Goal: Browse casually: Explore the website without a specific task or goal

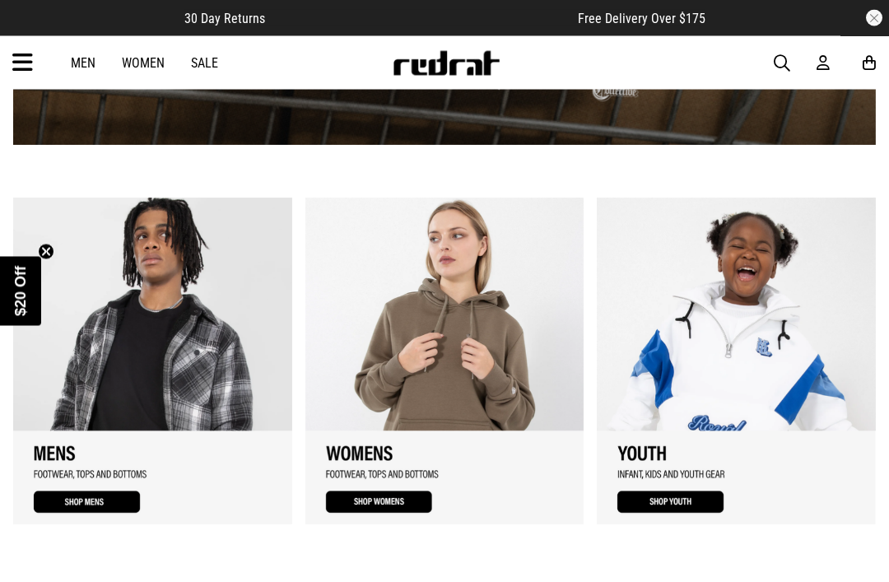
scroll to position [1053, 0]
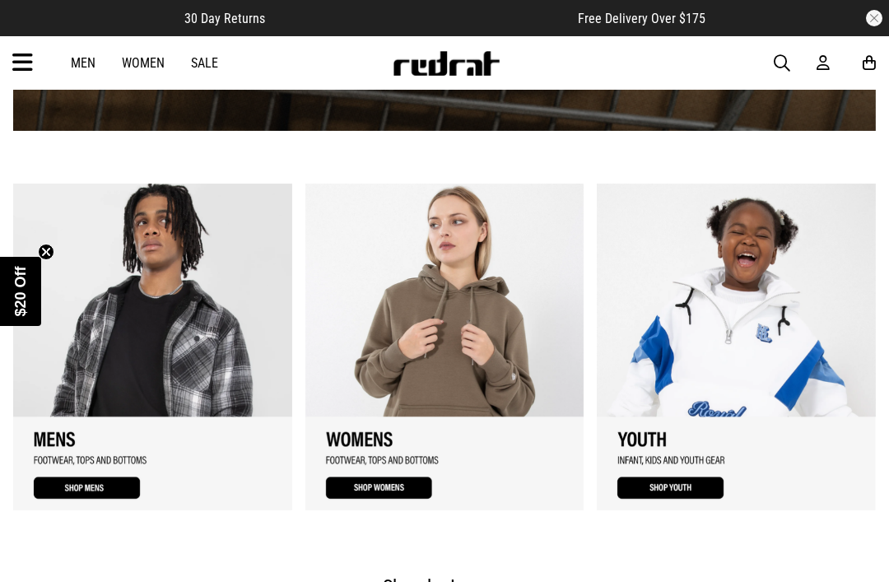
click at [12, 60] on icon at bounding box center [22, 62] width 21 height 27
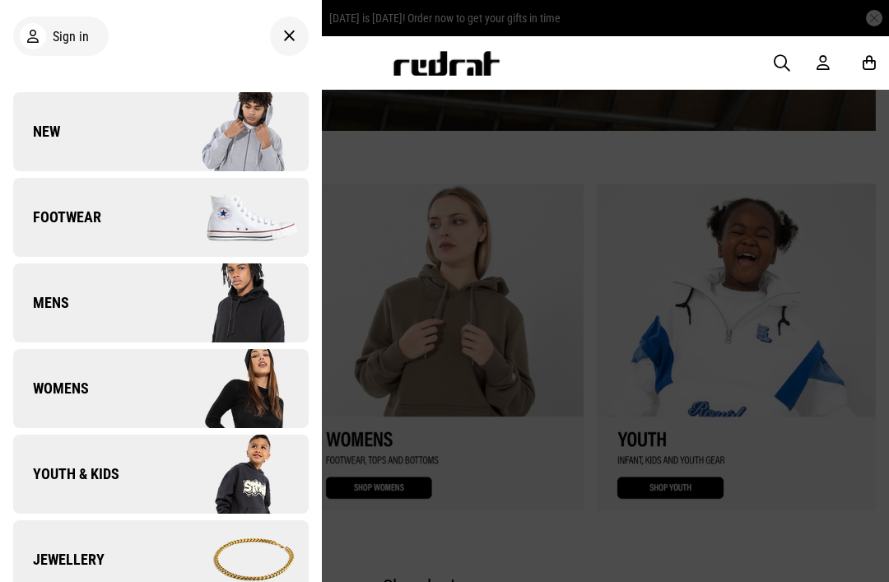
click at [124, 189] on link "Footwear" at bounding box center [161, 217] width 296 height 79
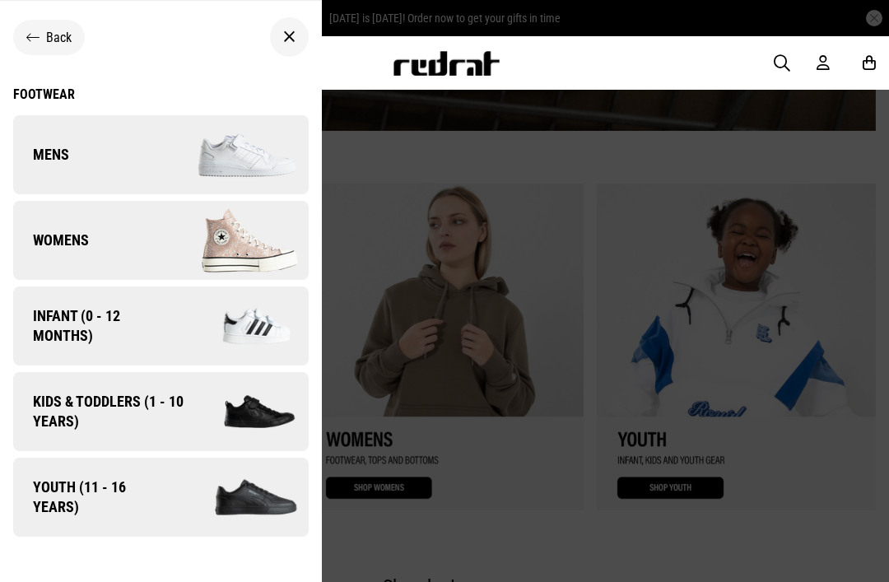
click at [138, 233] on link "Womens" at bounding box center [161, 240] width 296 height 79
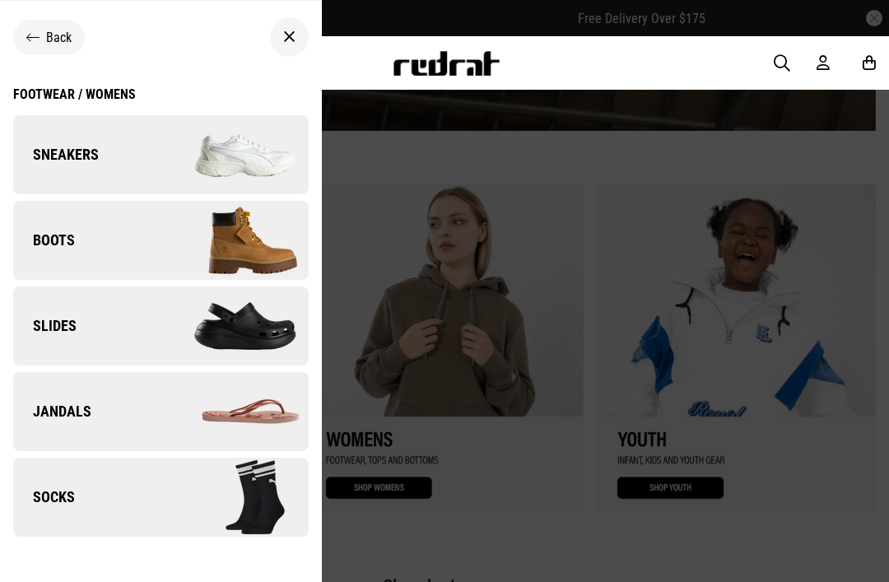
click at [120, 156] on link "Sneakers" at bounding box center [161, 154] width 296 height 79
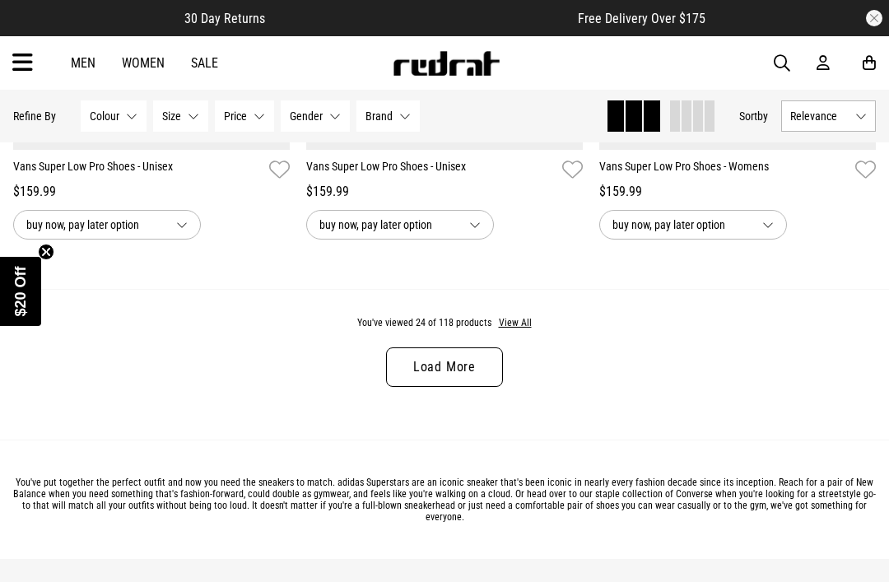
scroll to position [4109, 0]
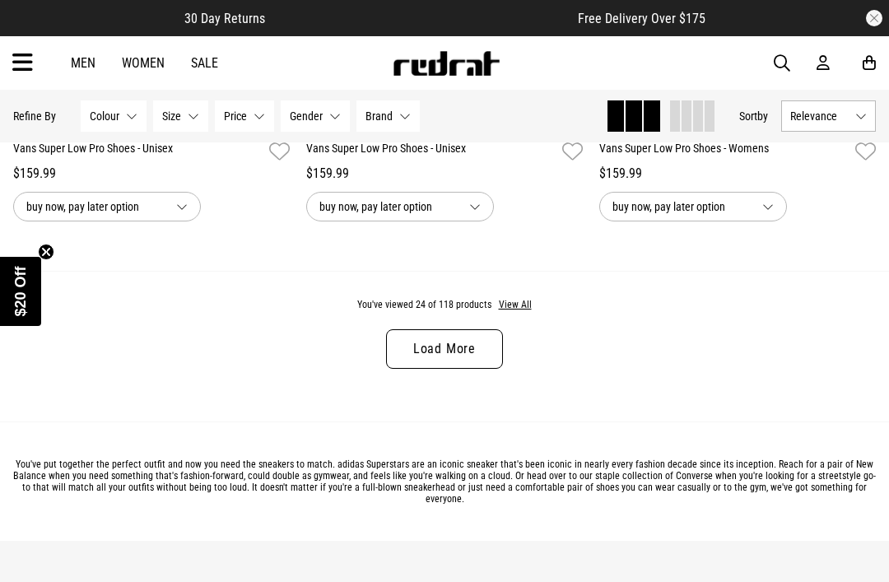
click at [483, 350] on link "Load More" at bounding box center [444, 349] width 117 height 40
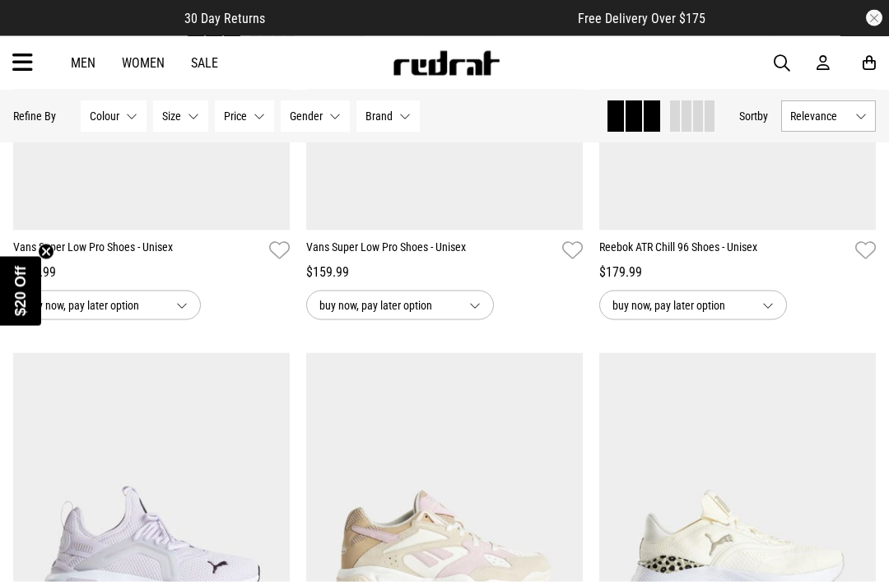
scroll to position [4524, 0]
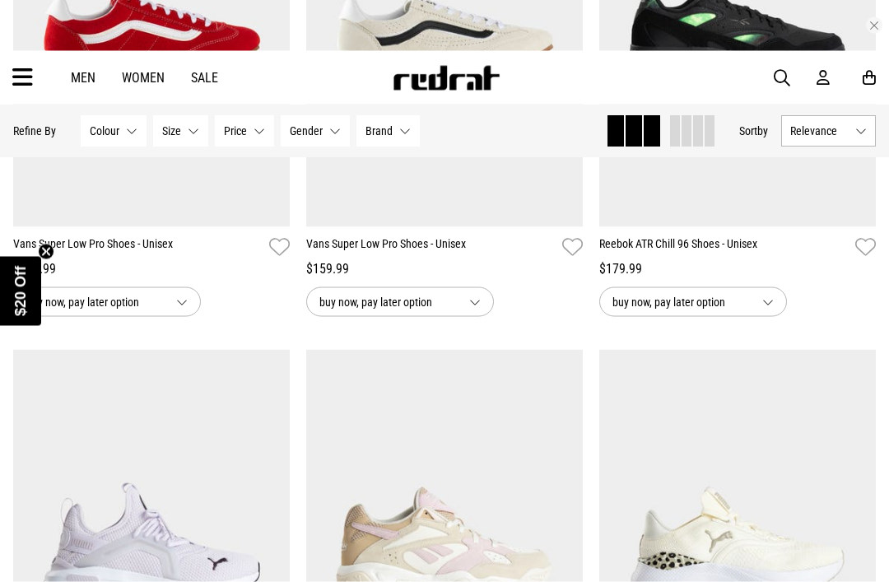
scroll to position [2888, 0]
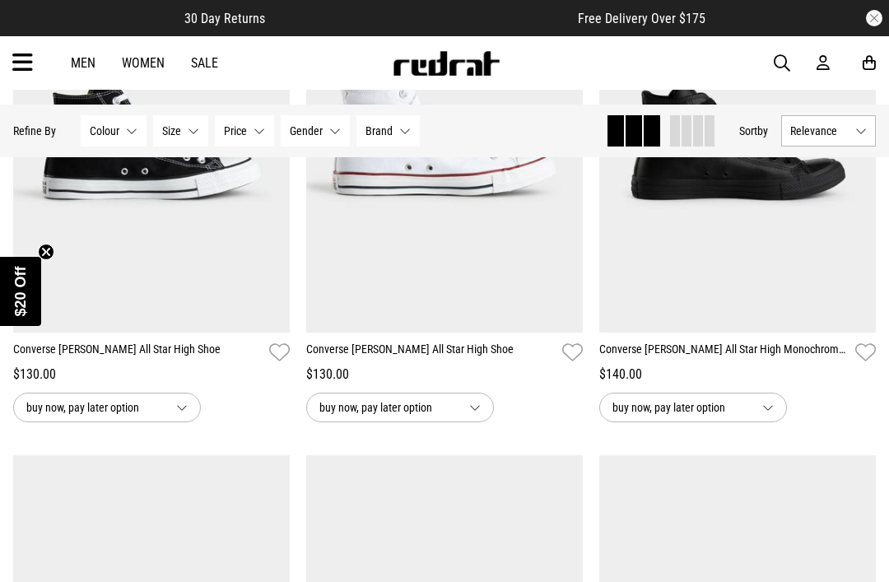
click at [21, 56] on icon at bounding box center [22, 62] width 21 height 27
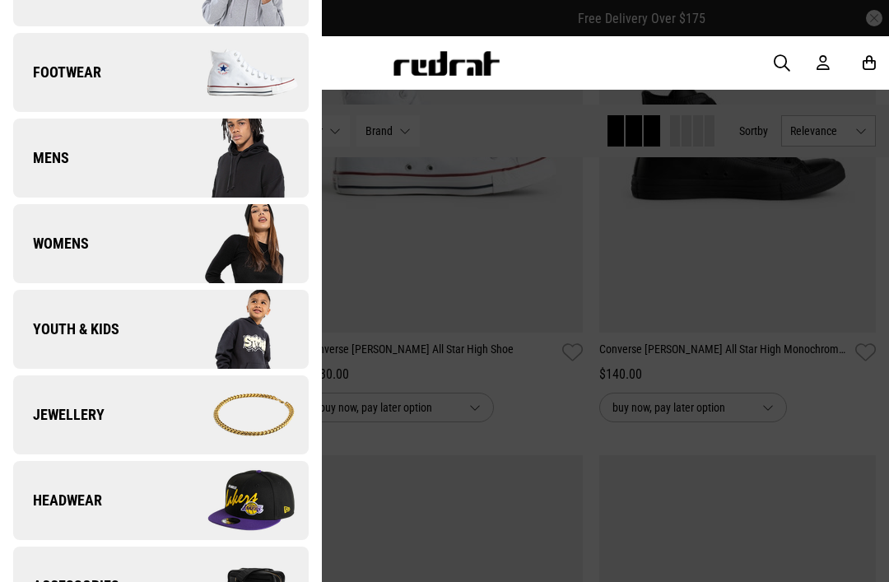
scroll to position [147, 0]
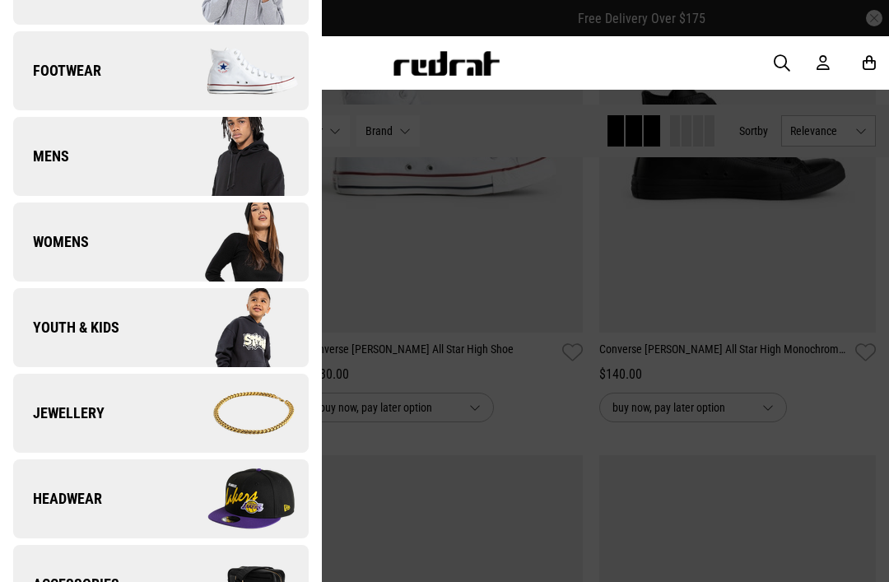
click at [49, 258] on link "Womens" at bounding box center [161, 242] width 296 height 79
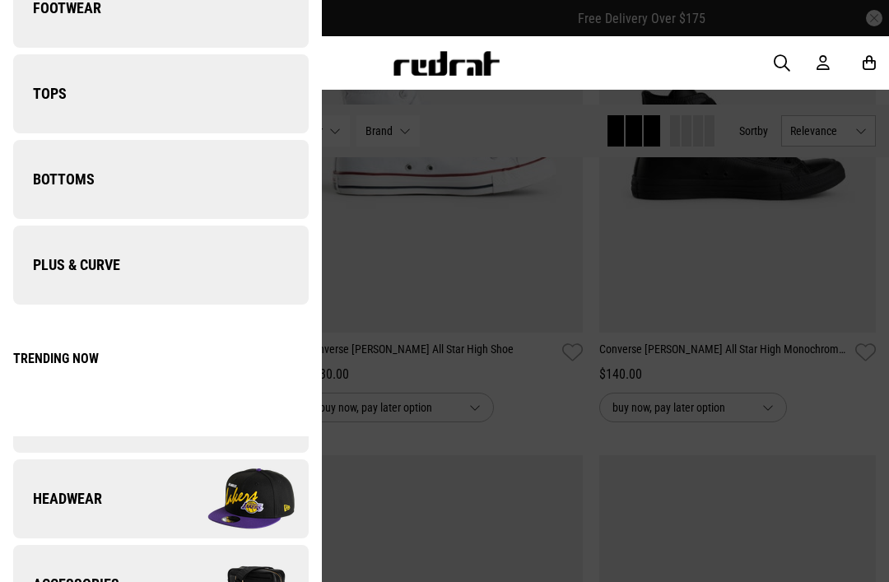
scroll to position [0, 0]
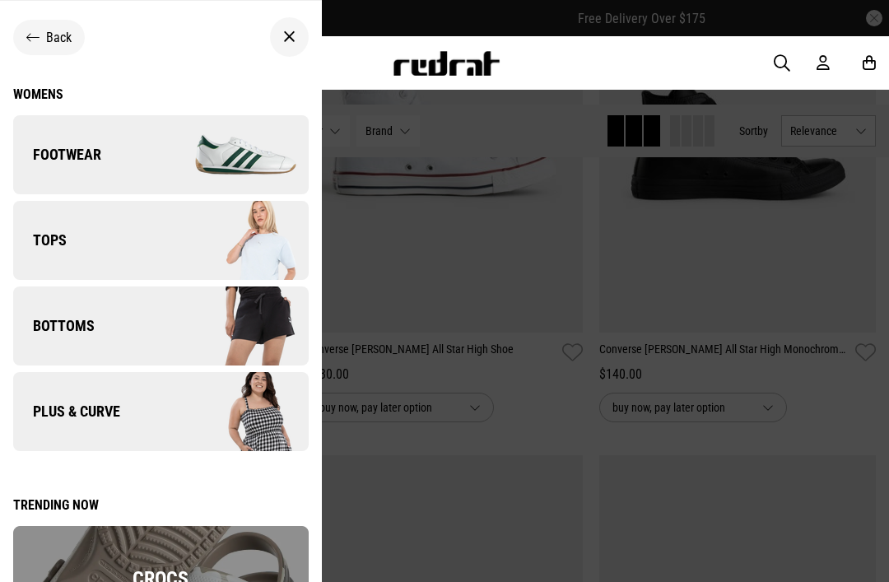
click at [91, 231] on link "Tops" at bounding box center [161, 240] width 296 height 79
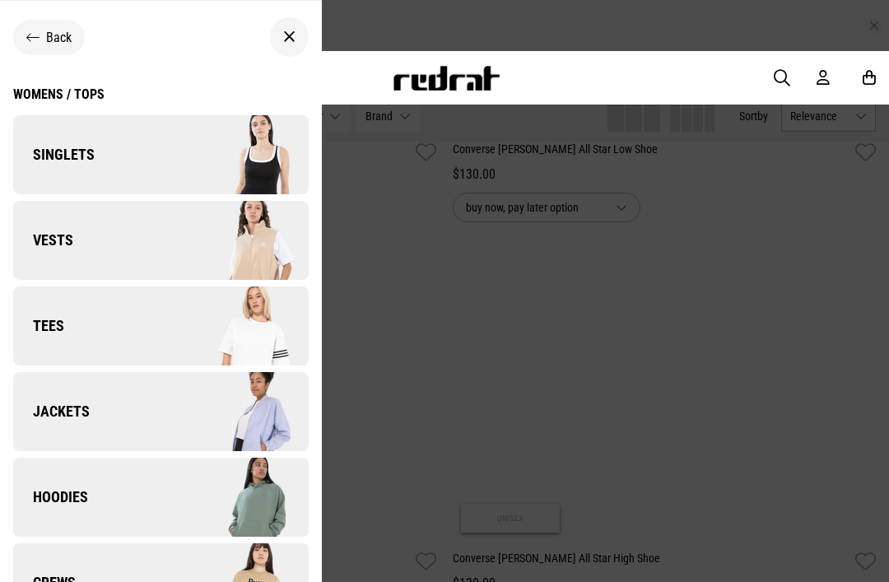
scroll to position [3616, 0]
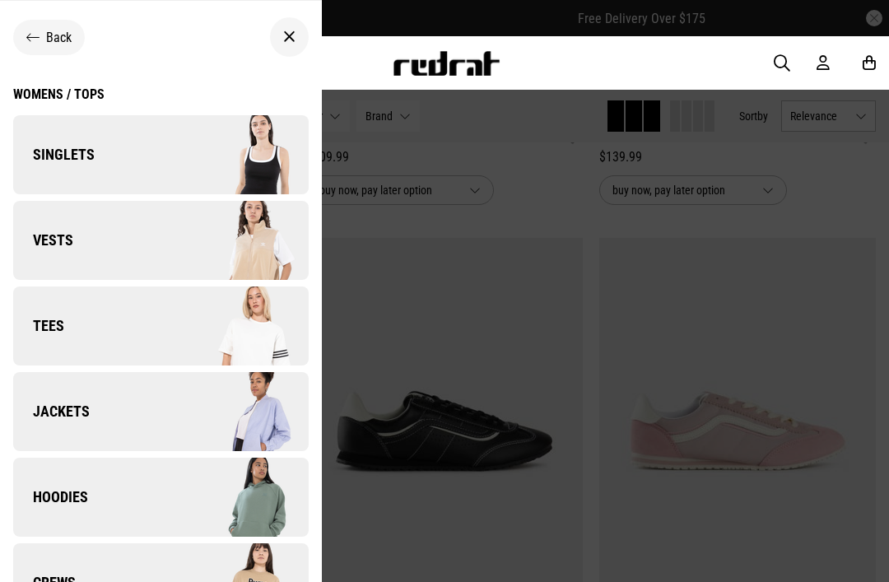
click at [86, 488] on span "Hoodies" at bounding box center [50, 497] width 75 height 20
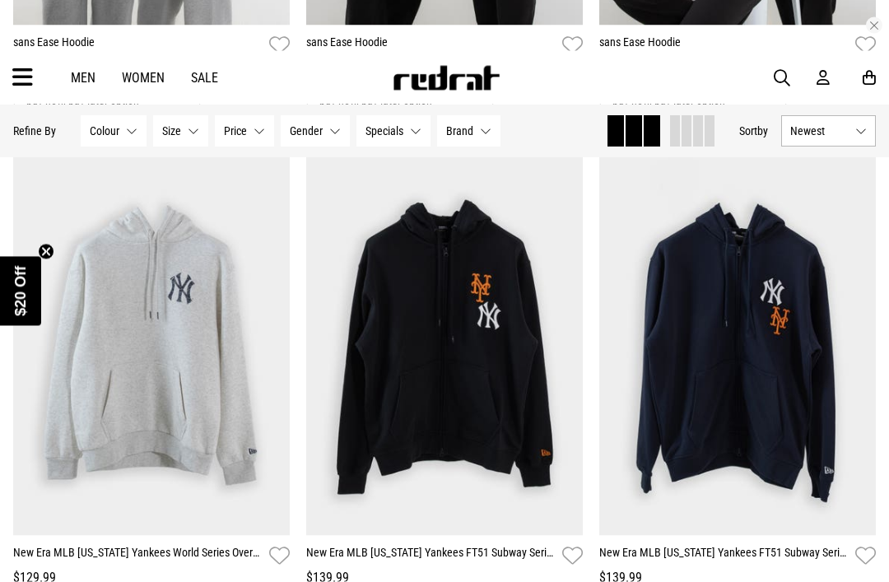
scroll to position [246, 0]
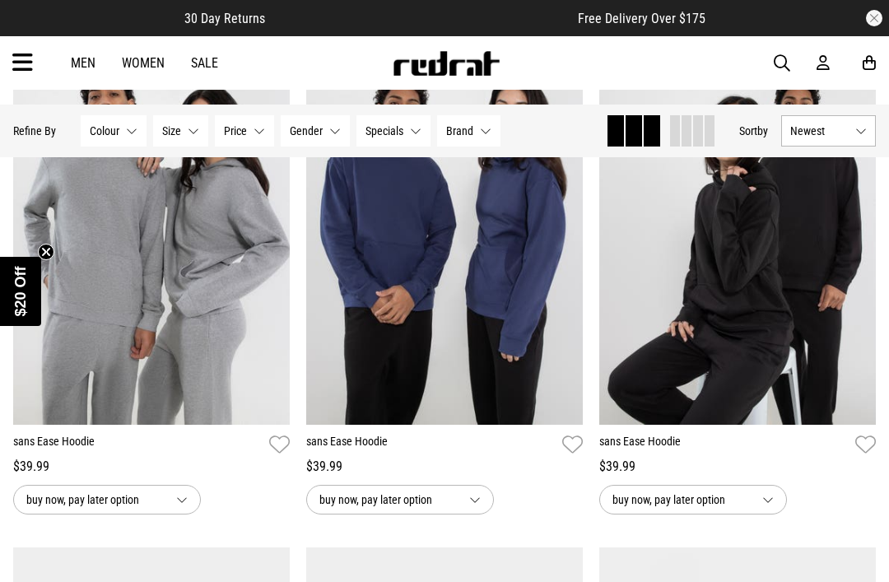
click at [20, 35] on article "30 Day Returns Free Delivery Over $175" at bounding box center [444, 18] width 889 height 36
click at [32, 55] on icon at bounding box center [22, 62] width 21 height 27
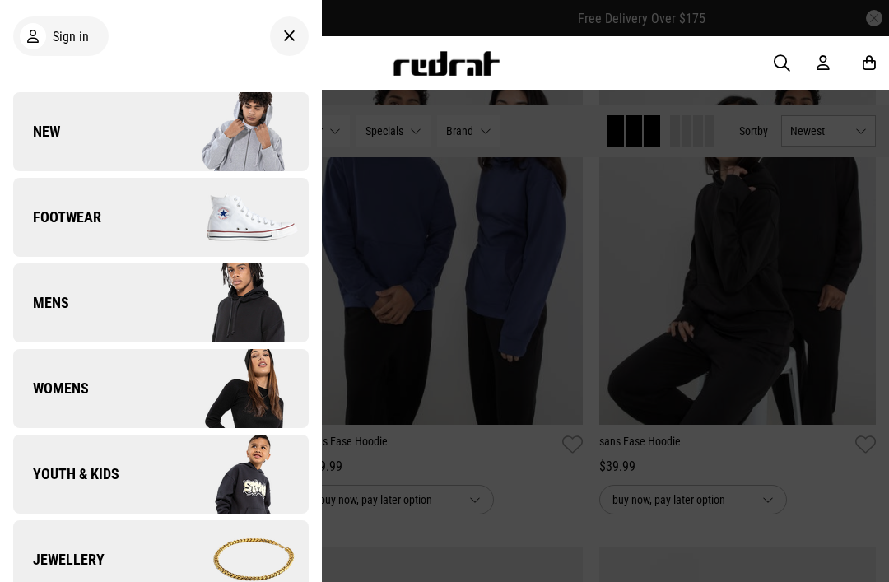
click at [884, 160] on div at bounding box center [444, 291] width 889 height 582
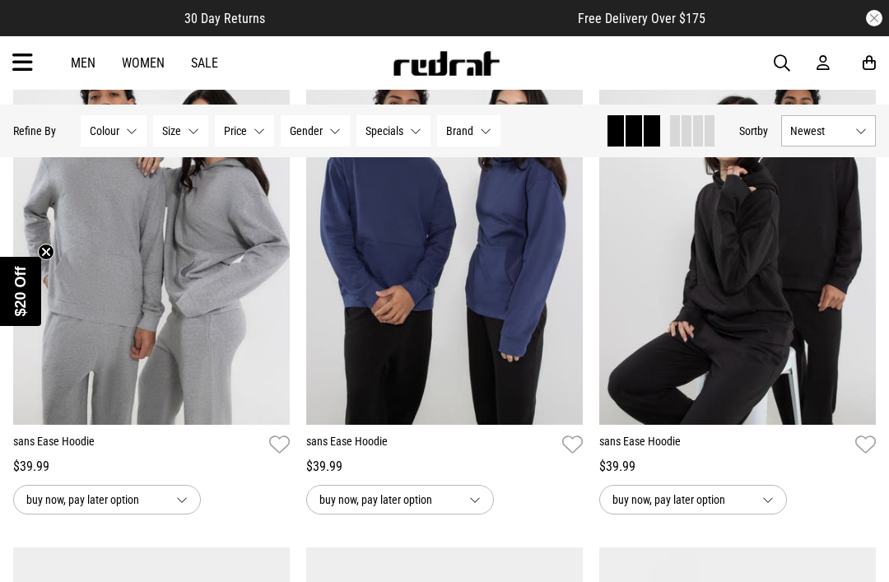
click at [16, 66] on icon at bounding box center [22, 62] width 21 height 27
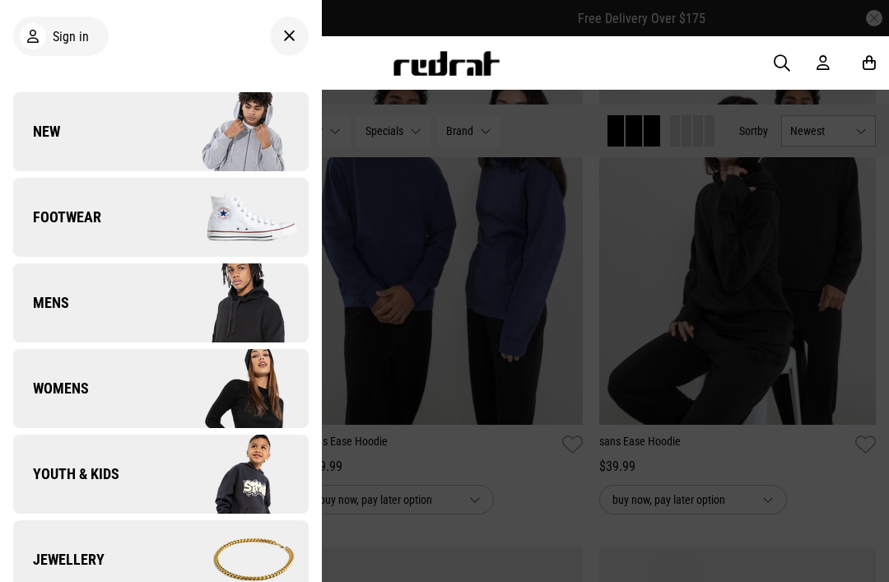
click at [95, 378] on link "Womens" at bounding box center [161, 388] width 296 height 79
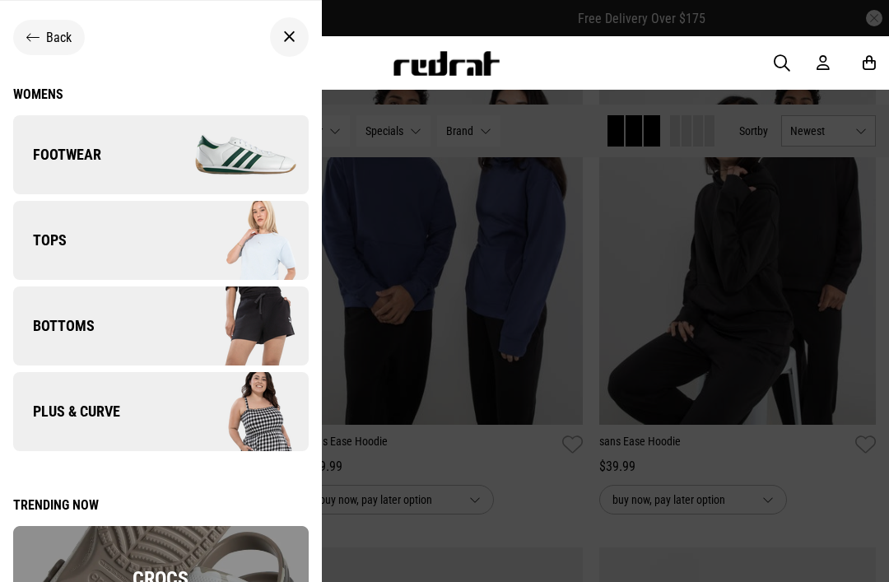
scroll to position [0, 0]
click at [32, 43] on icon at bounding box center [32, 38] width 13 height 16
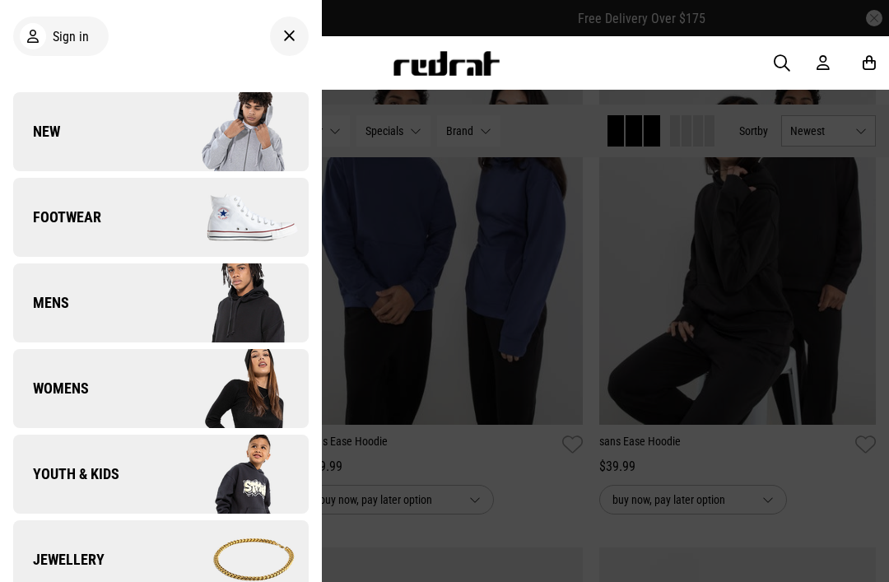
click at [154, 340] on link "Mens" at bounding box center [161, 302] width 296 height 79
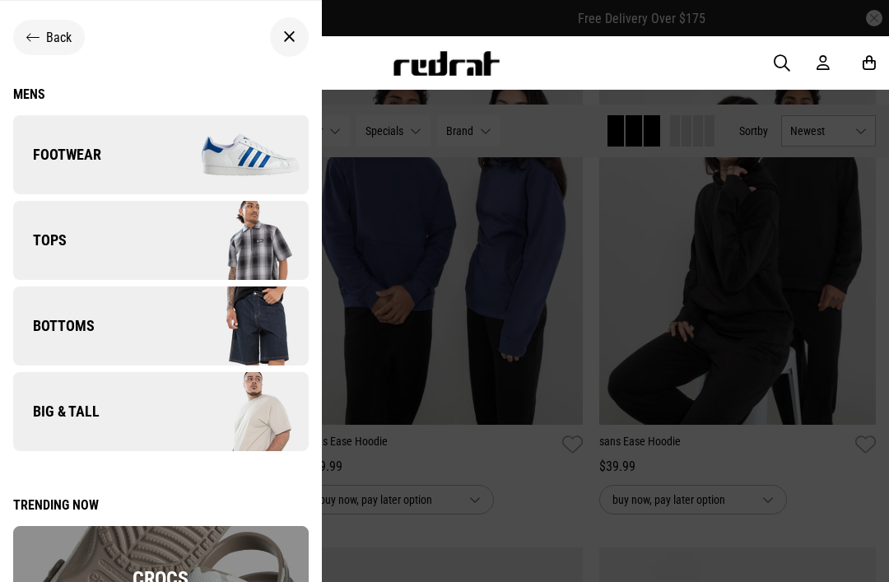
click at [32, 44] on icon at bounding box center [32, 38] width 13 height 16
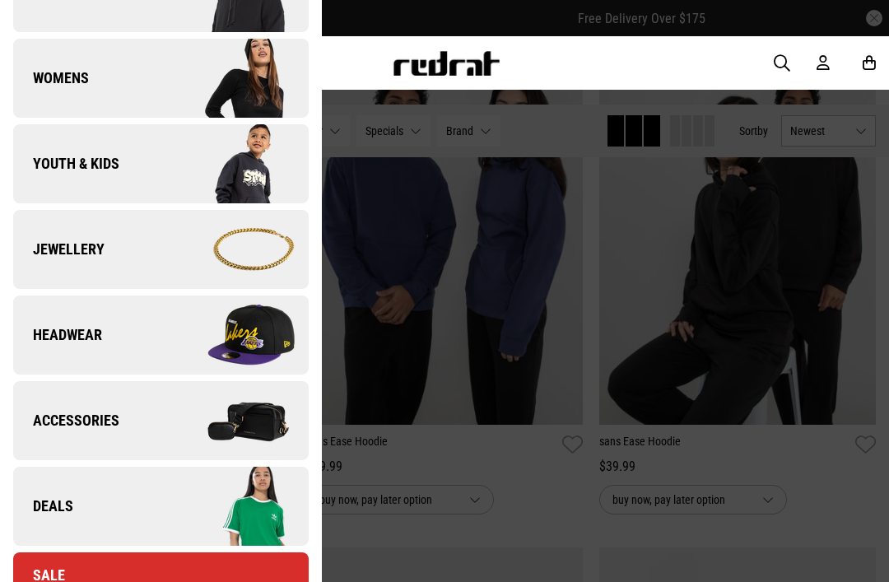
scroll to position [319, 0]
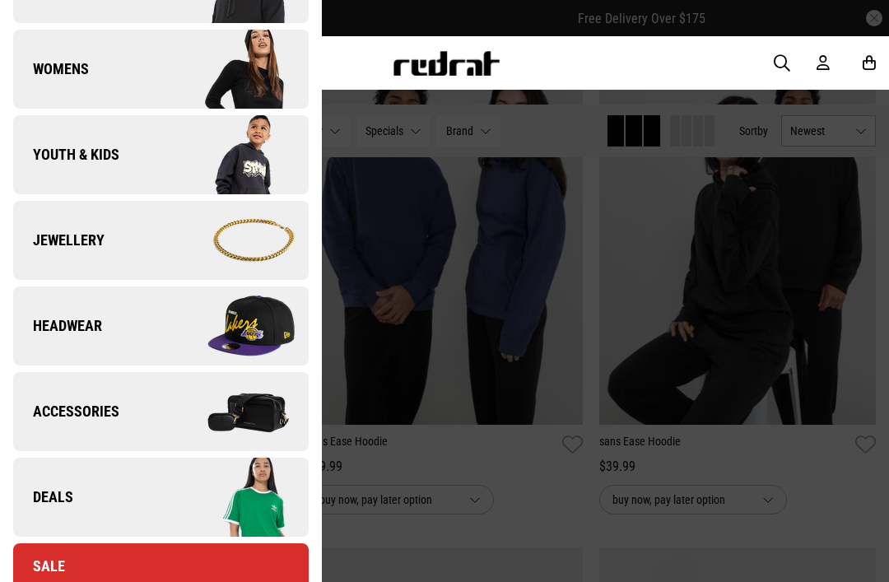
click at [107, 323] on link "Headwear" at bounding box center [161, 326] width 296 height 79
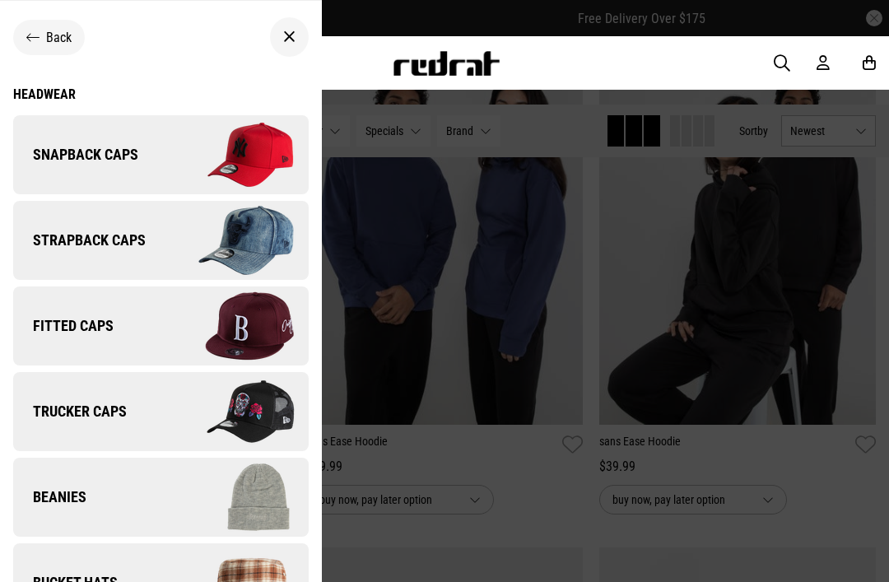
click at [31, 152] on span "Snapback Caps" at bounding box center [75, 155] width 125 height 20
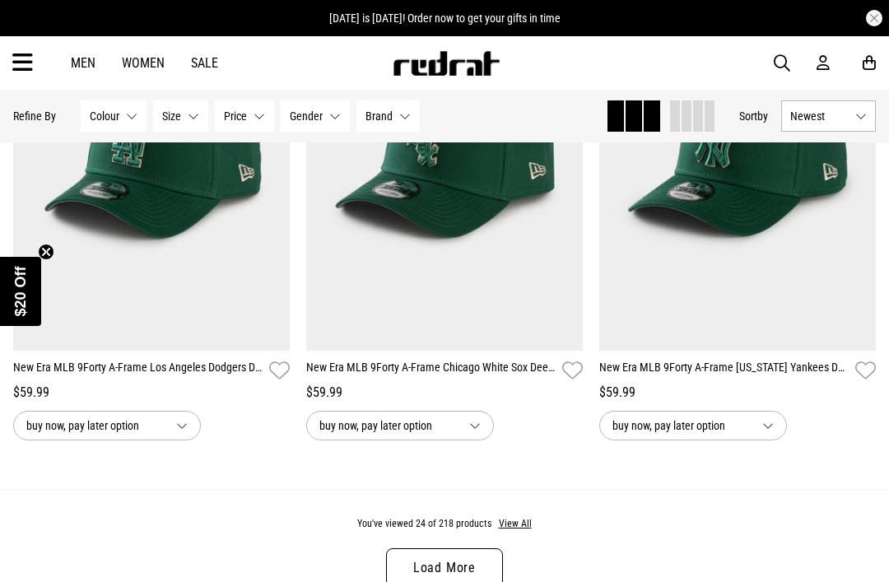
scroll to position [3890, 0]
click at [436, 571] on link "Load More" at bounding box center [444, 569] width 117 height 40
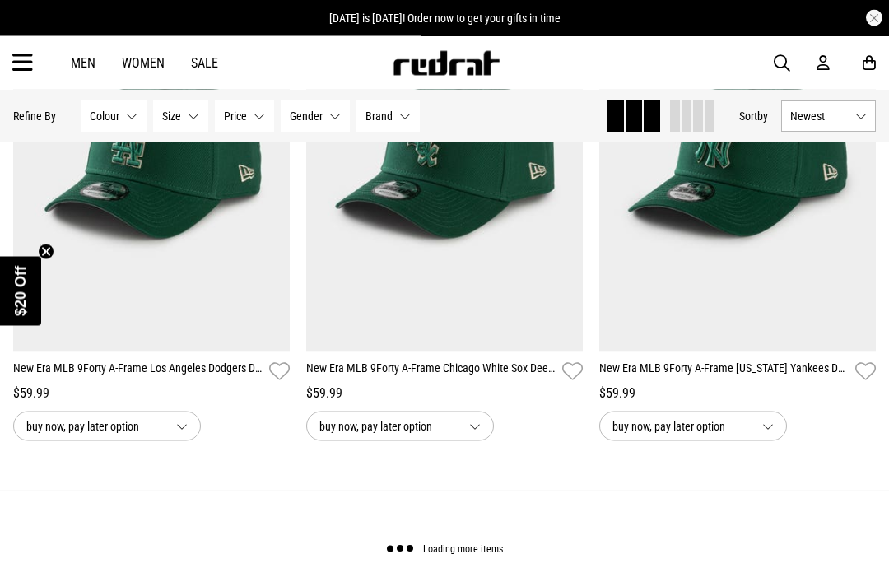
scroll to position [3891, 0]
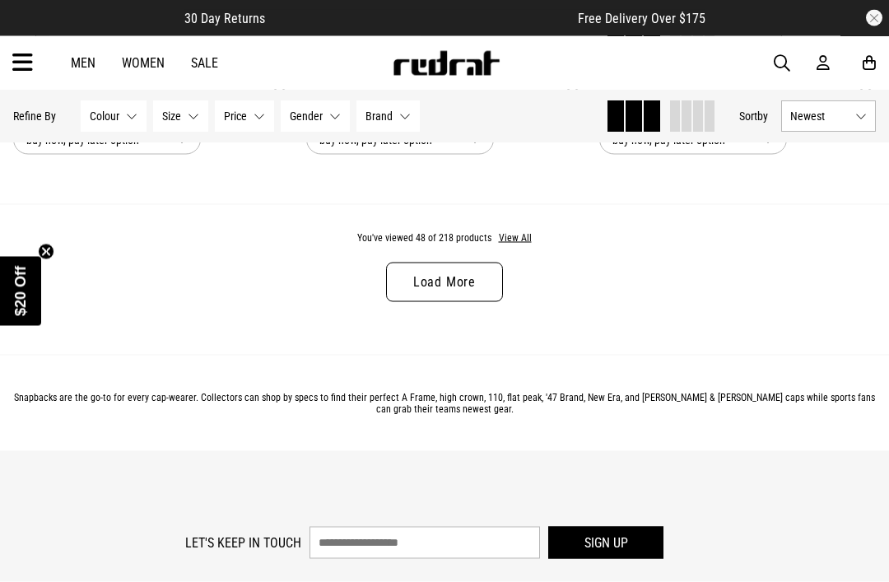
scroll to position [8258, 0]
click at [464, 301] on link "Load More" at bounding box center [444, 282] width 117 height 40
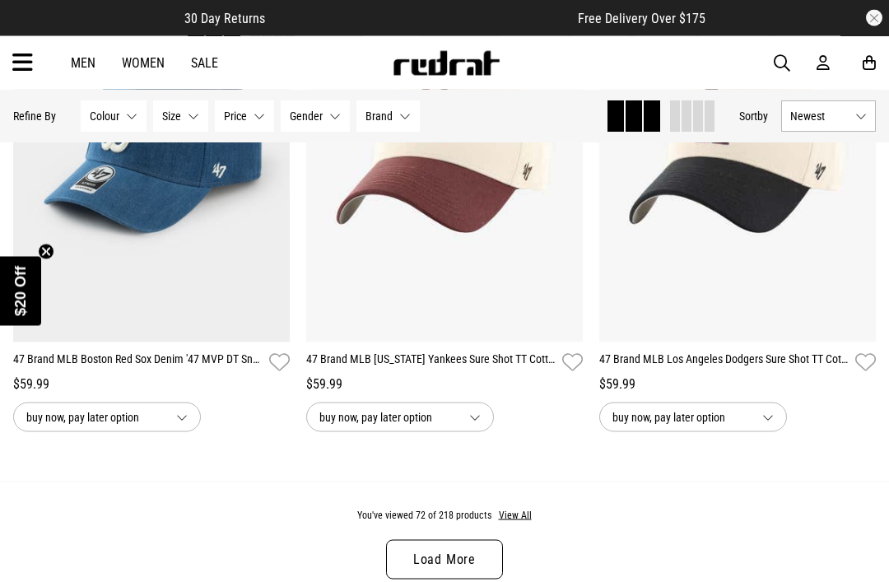
scroll to position [12044, 0]
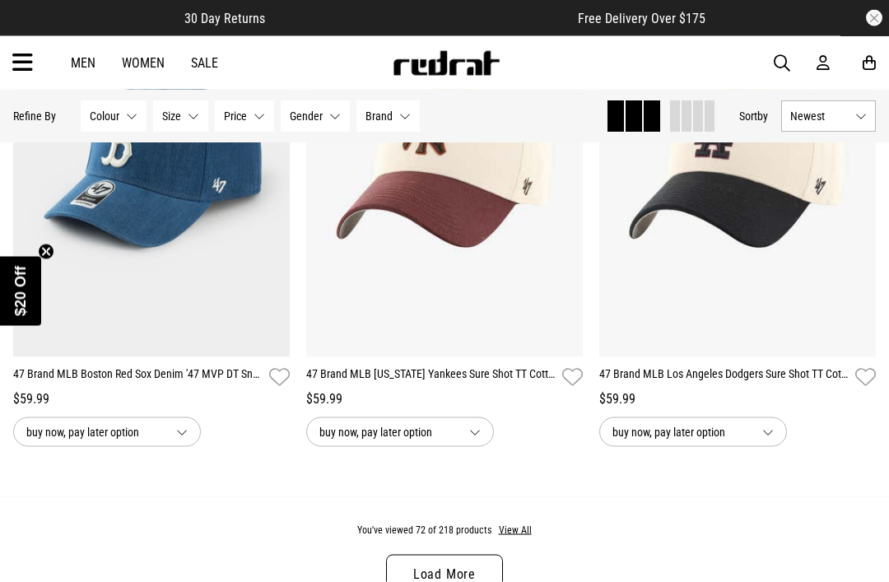
click at [14, 68] on icon at bounding box center [22, 62] width 21 height 27
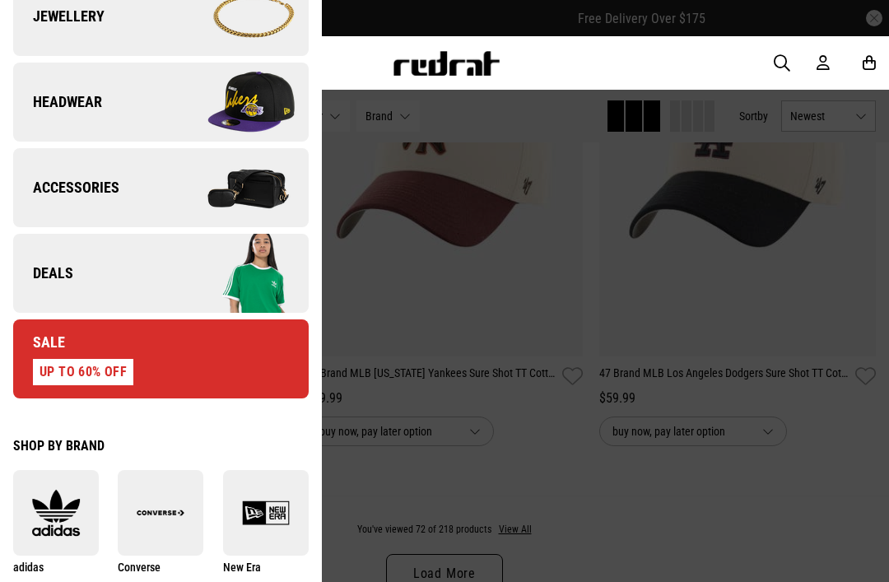
scroll to position [451, 0]
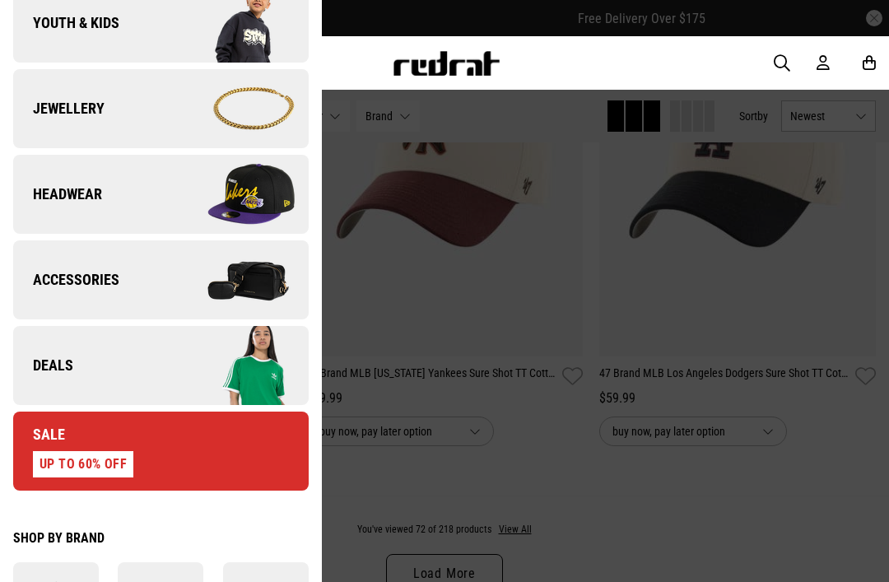
click at [43, 291] on link "Accessories" at bounding box center [161, 279] width 296 height 79
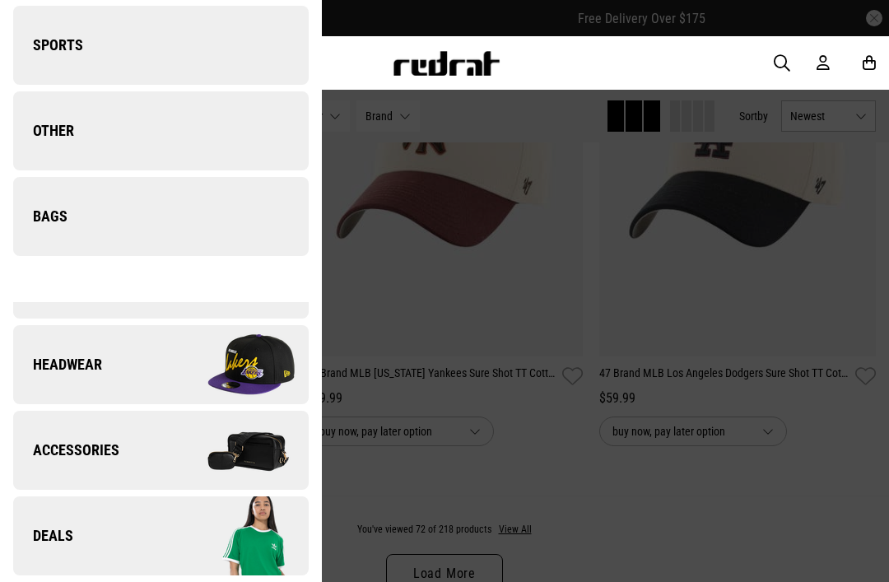
scroll to position [0, 0]
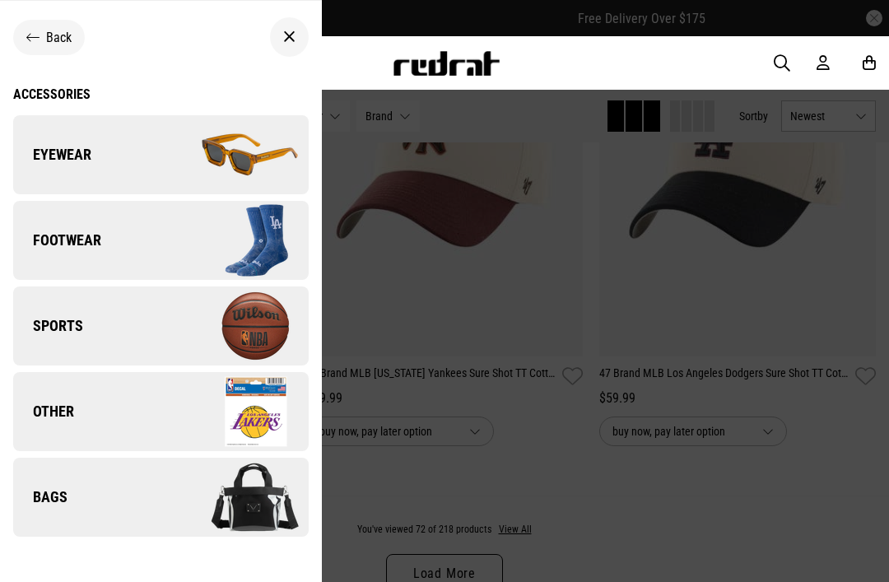
click at [47, 161] on span "Eyewear" at bounding box center [52, 155] width 78 height 20
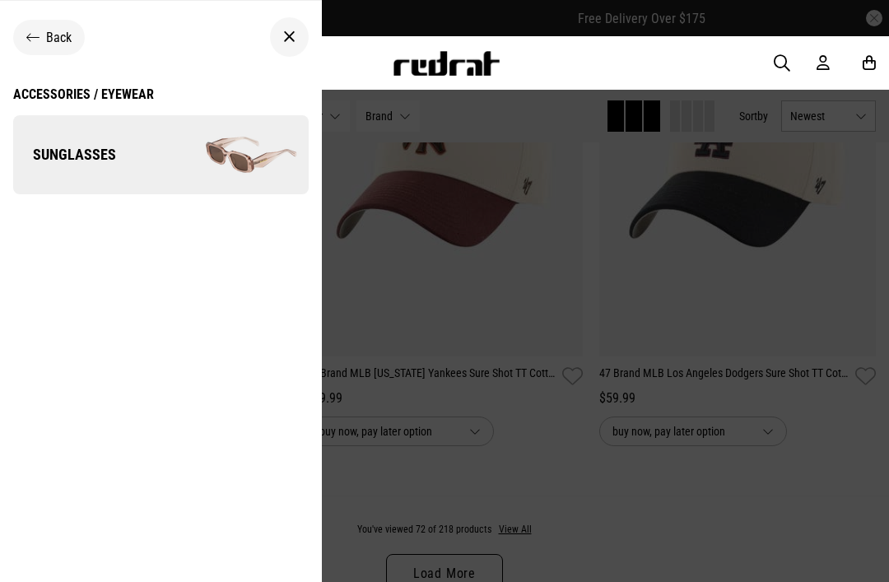
click at [49, 157] on span "Sunglasses" at bounding box center [64, 155] width 103 height 20
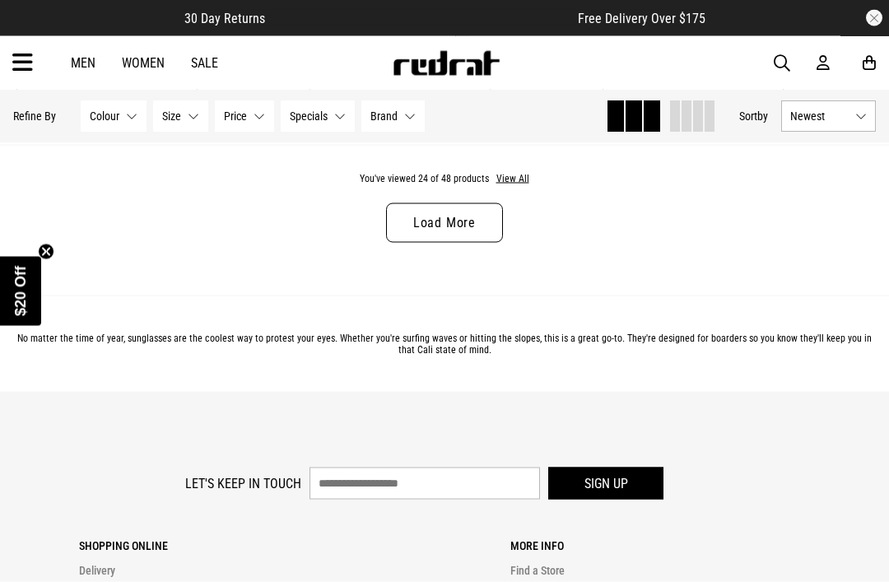
scroll to position [4271, 0]
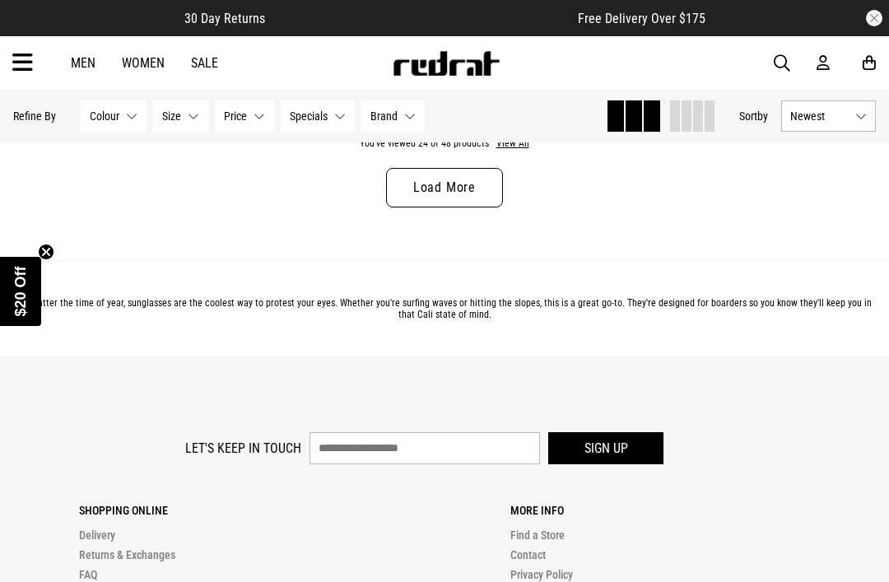
click at [472, 207] on link "Load More" at bounding box center [444, 188] width 117 height 40
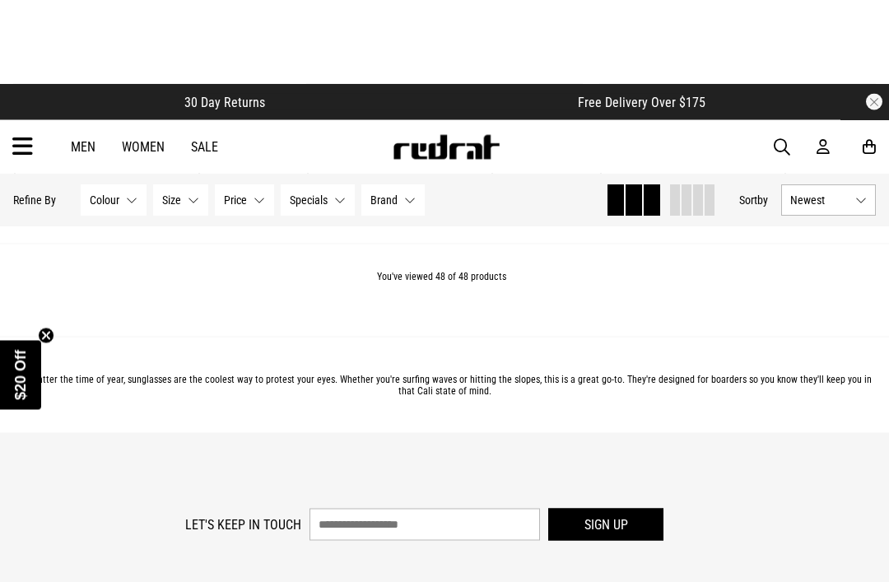
scroll to position [8217, 0]
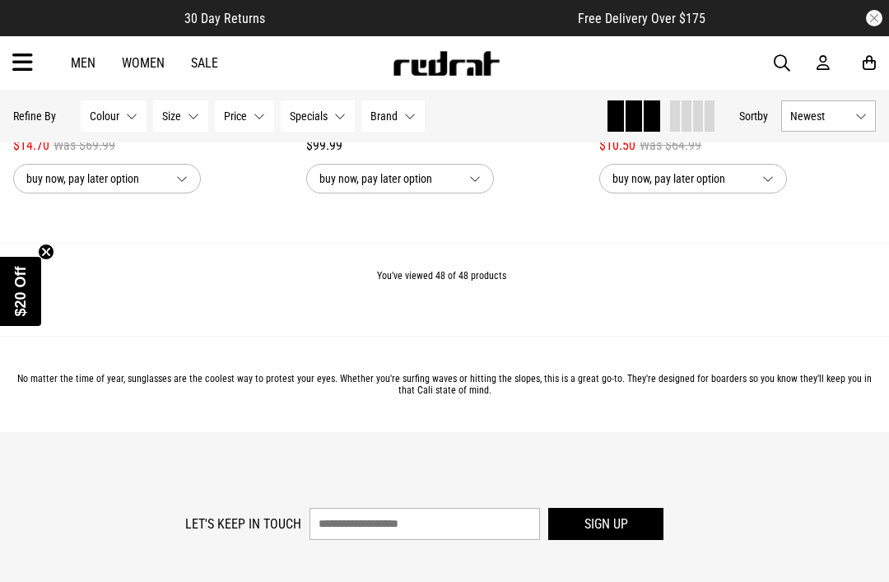
click at [30, 55] on icon at bounding box center [22, 62] width 21 height 27
